Goal: Task Accomplishment & Management: Manage account settings

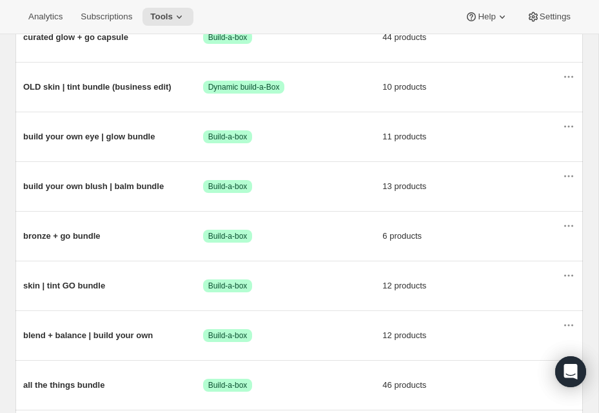
scroll to position [203, 0]
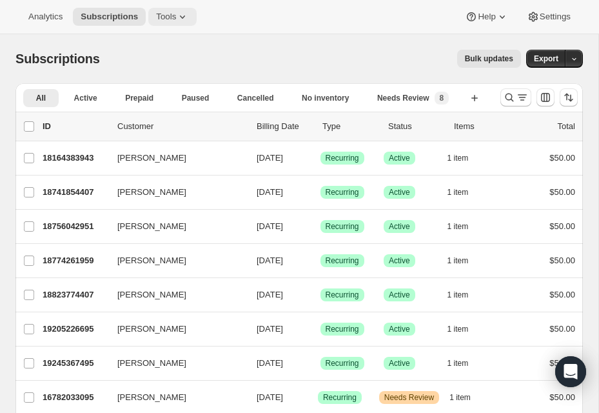
click at [171, 19] on span "Tools" at bounding box center [166, 17] width 20 height 10
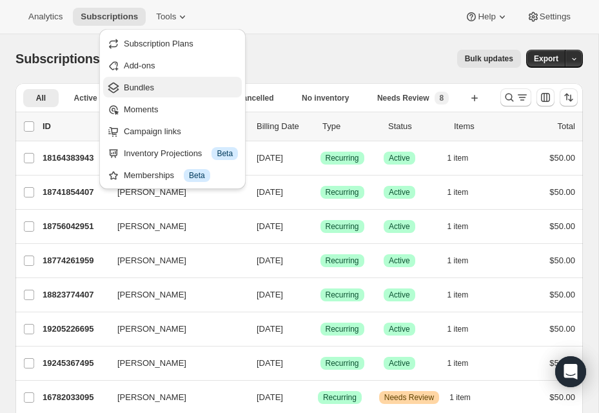
click at [162, 91] on span "Bundles" at bounding box center [181, 87] width 114 height 13
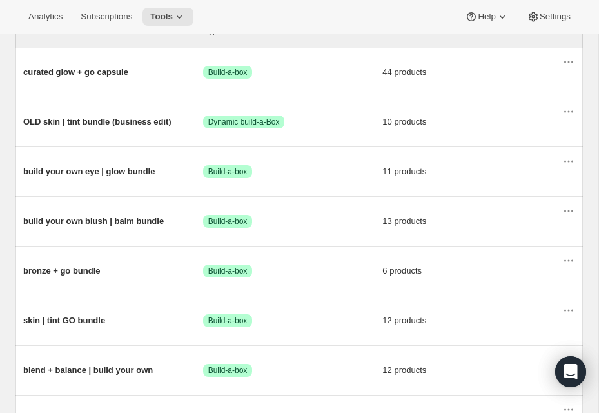
scroll to position [204, 0]
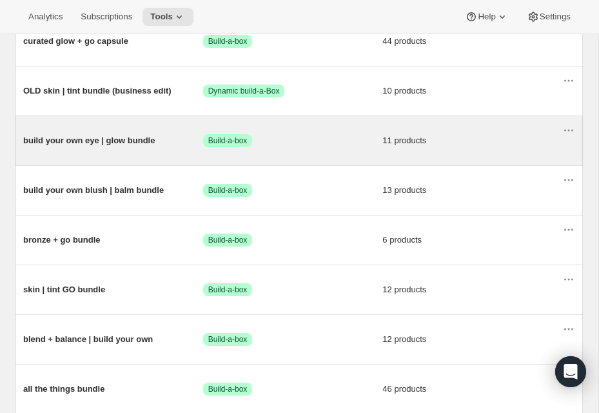
click at [133, 144] on span "build your own eye | glow bundle" at bounding box center [113, 140] width 180 height 13
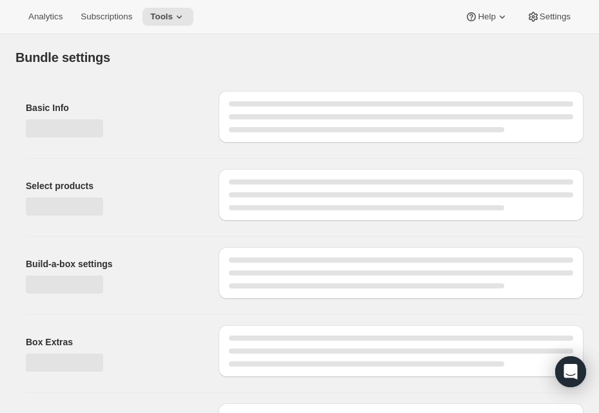
type input "build your own eye | glow bundle"
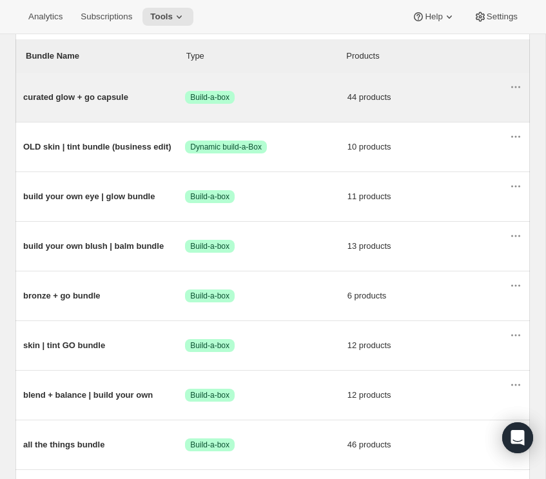
scroll to position [152, 0]
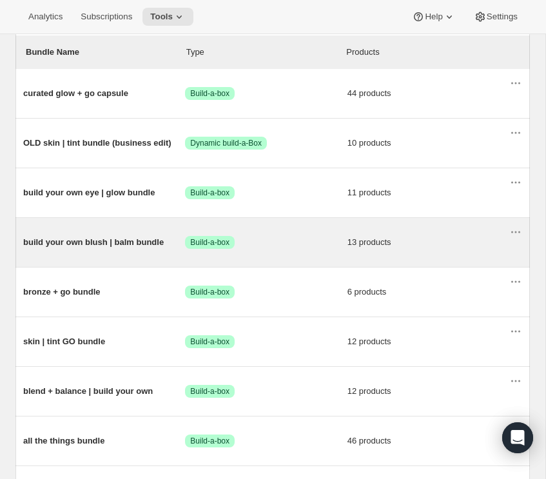
click at [85, 246] on span "build your own blush | balm bundle" at bounding box center [104, 242] width 162 height 13
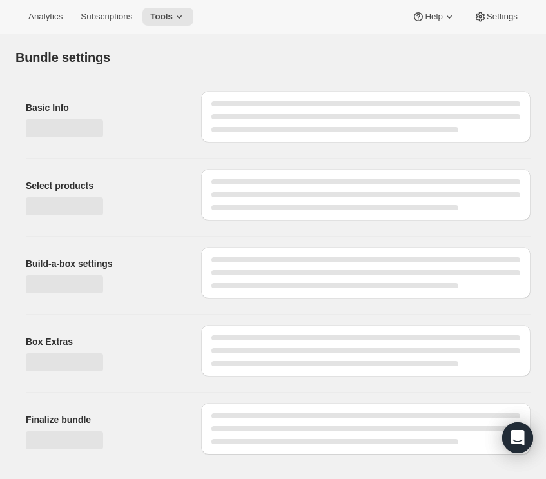
type input "build your own blush | balm bundle"
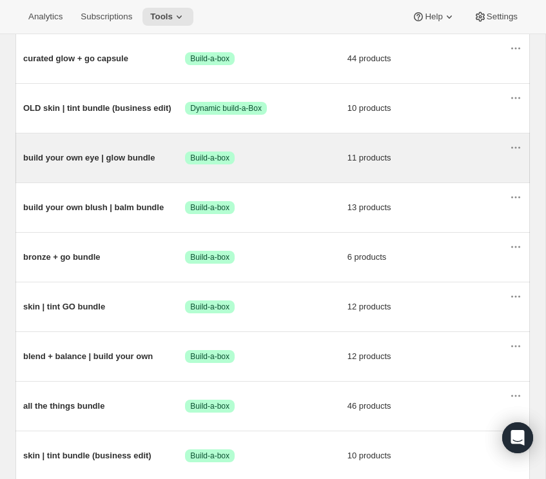
scroll to position [193, 0]
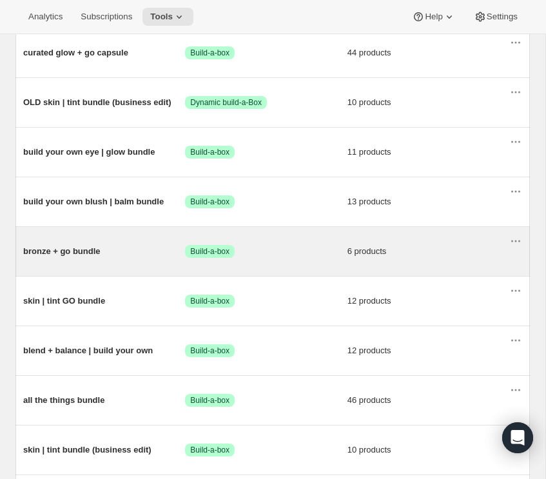
click at [122, 260] on div "bronze + go bundle Success Build-a-box 6 products" at bounding box center [266, 252] width 486 height 34
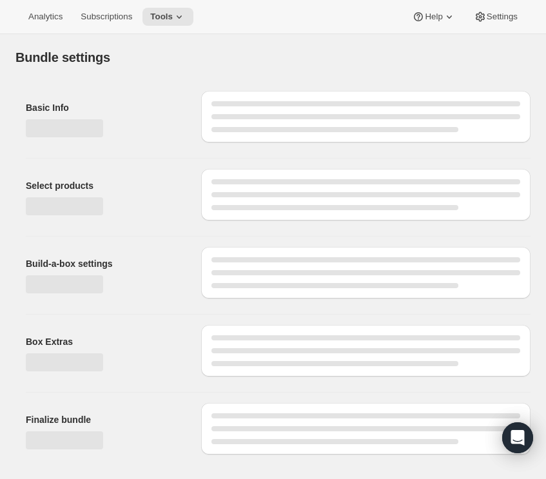
type input "bronze + go bundle"
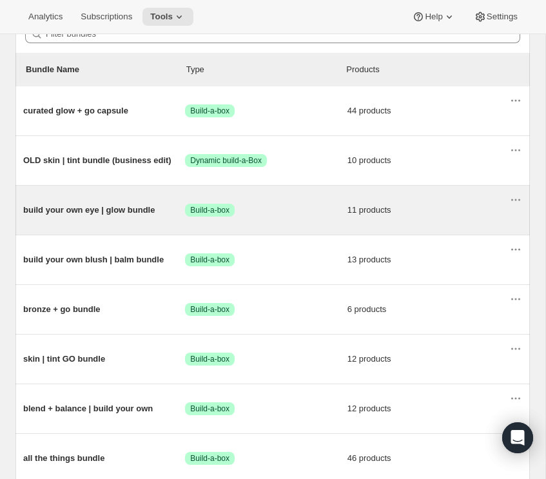
scroll to position [192, 0]
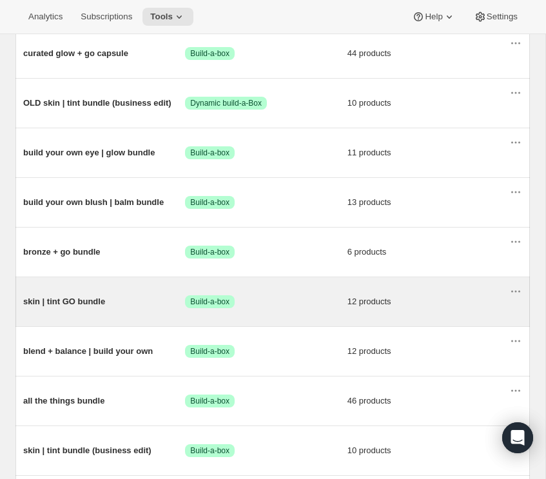
click at [130, 305] on span "skin | tint GO bundle" at bounding box center [104, 301] width 162 height 13
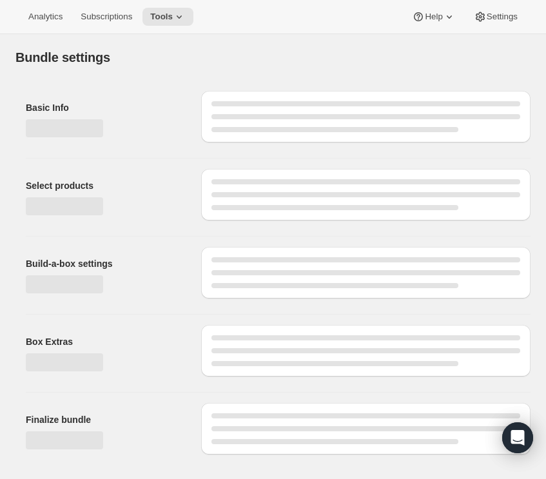
type input "skin | tint GO bundle"
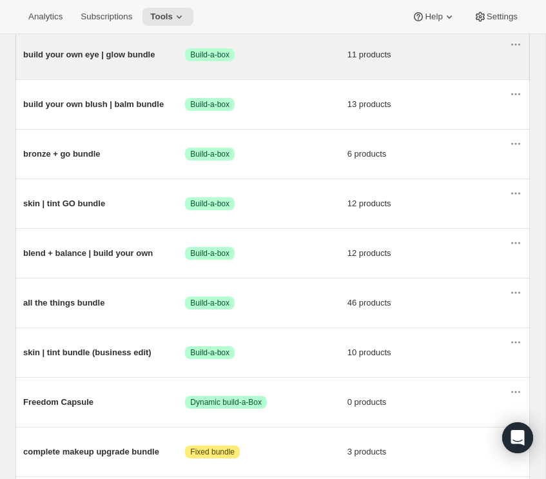
scroll to position [292, 0]
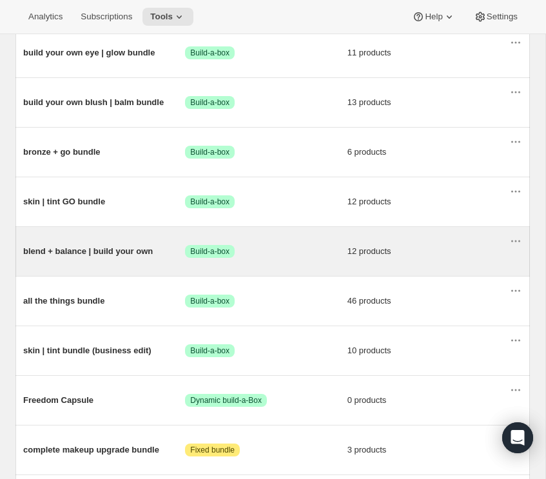
click at [126, 242] on div "blend + balance | build your own Success Build-a-box 12 products" at bounding box center [266, 252] width 486 height 34
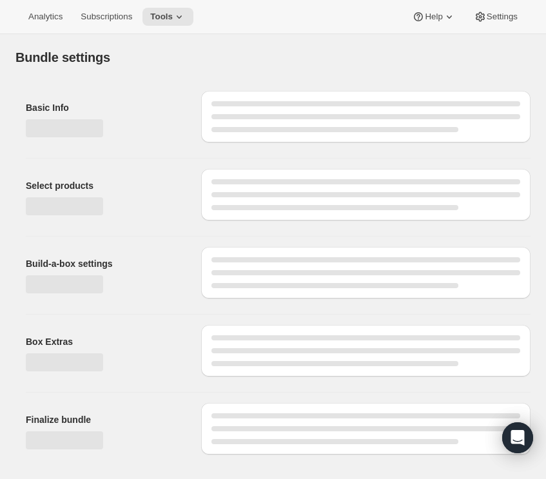
type input "blend + balance | build your own"
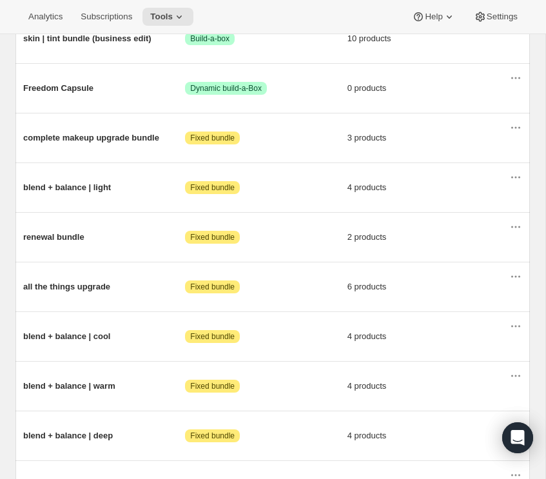
scroll to position [642, 0]
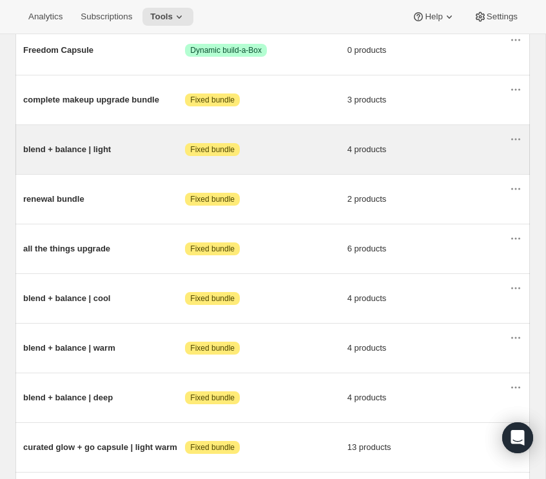
click at [124, 150] on span "blend + balance | light" at bounding box center [104, 149] width 162 height 13
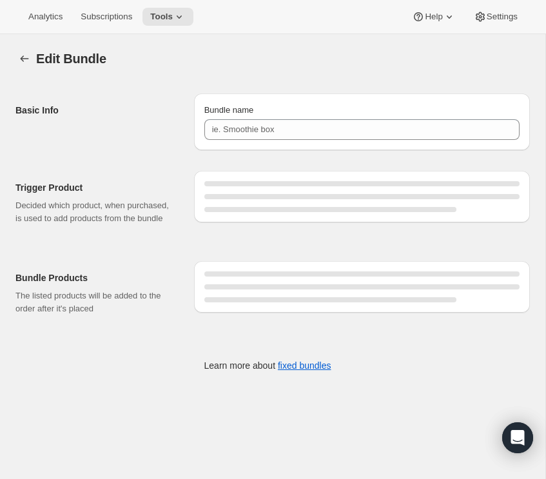
type input "blend + balance | light"
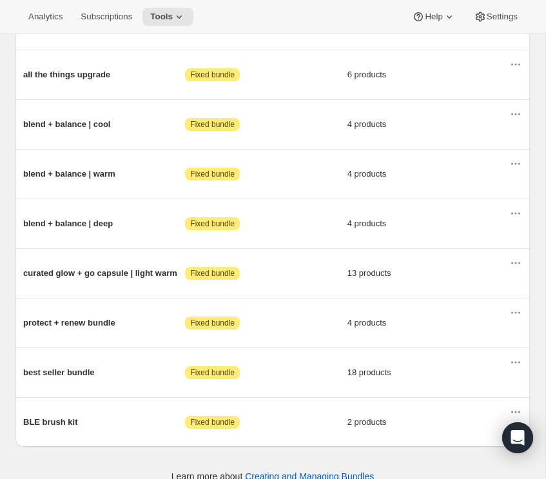
scroll to position [839, 0]
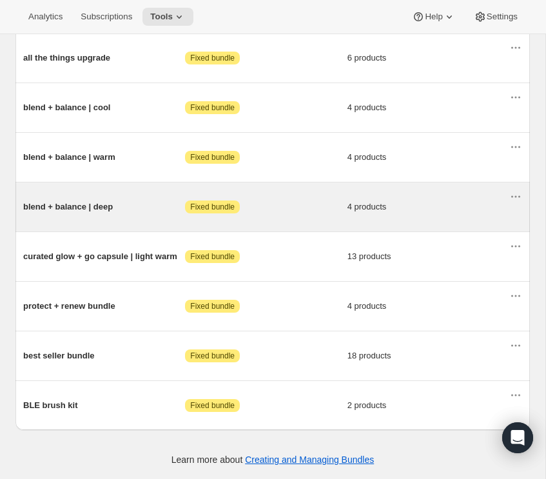
click at [137, 195] on div "blend + balance | deep Attention Fixed bundle 4 products" at bounding box center [266, 207] width 486 height 34
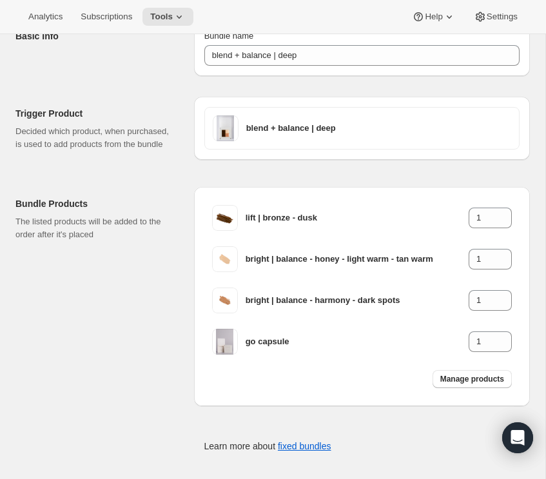
scroll to position [93, 0]
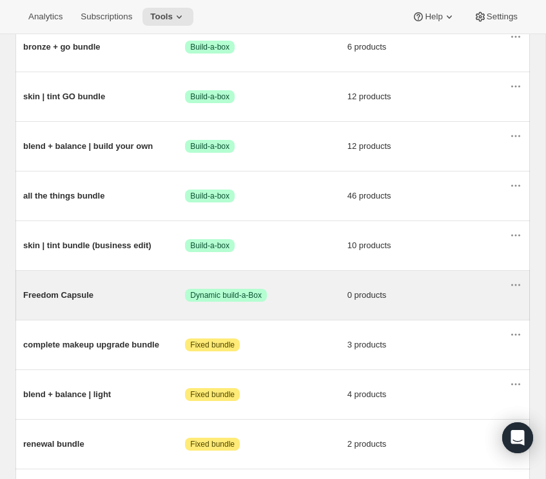
scroll to position [399, 0]
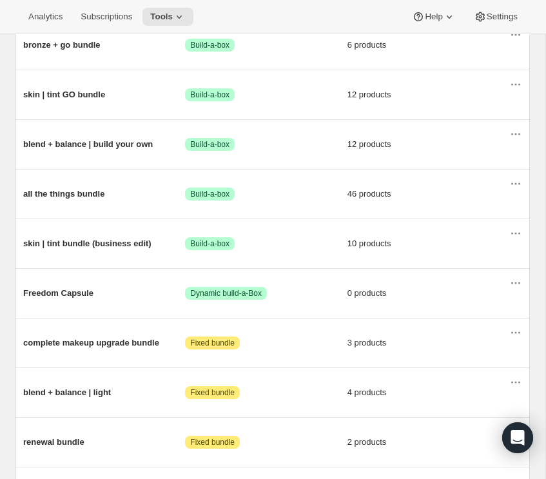
click at [5, 195] on div "All time Revenue $365,106.43 Orders 0 Active subscriptions 0 Filter bundles Bun…" at bounding box center [267, 293] width 525 height 1239
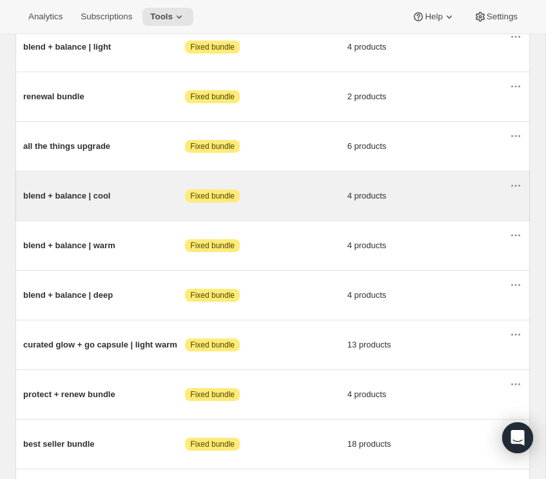
scroll to position [780, 0]
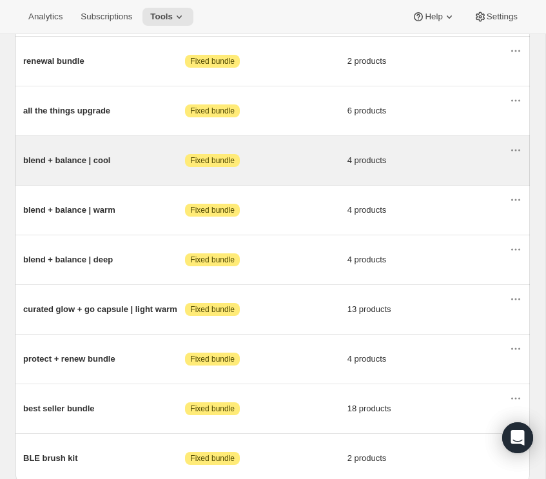
click at [152, 167] on span "blend + balance | cool" at bounding box center [104, 160] width 162 height 13
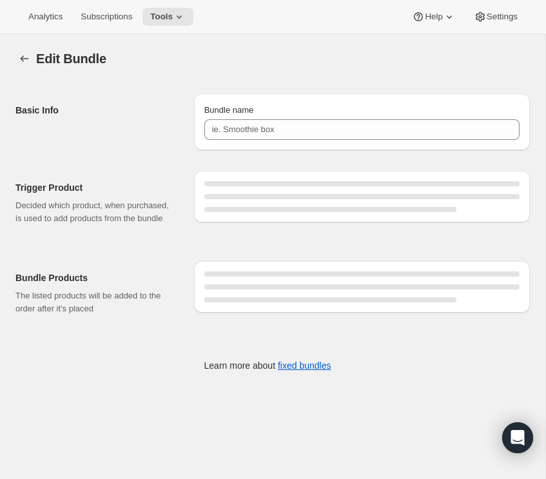
type input "blend + balance | cool"
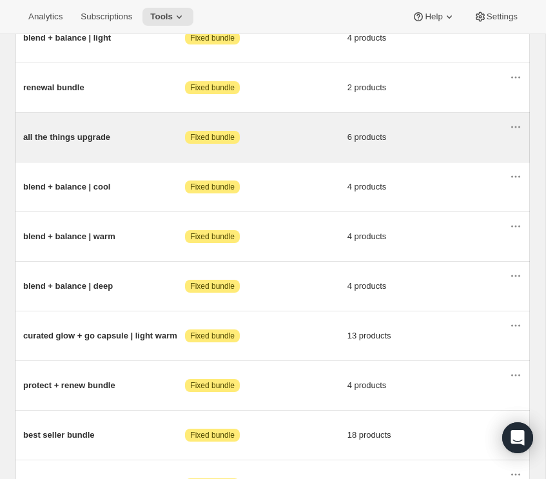
scroll to position [757, 0]
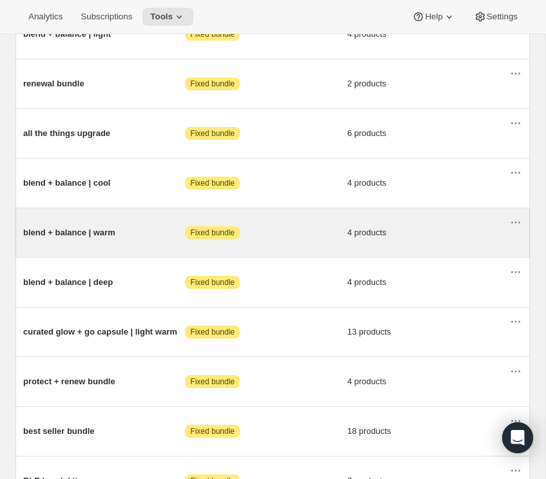
click at [137, 239] on span "blend + balance | warm" at bounding box center [104, 232] width 162 height 13
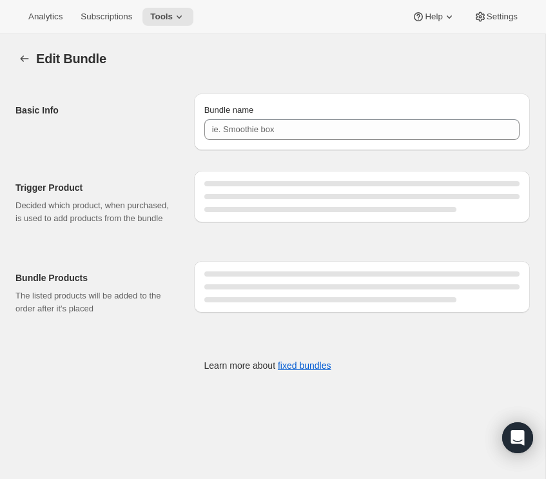
type input "blend + balance | warm"
